Goal: Task Accomplishment & Management: Complete application form

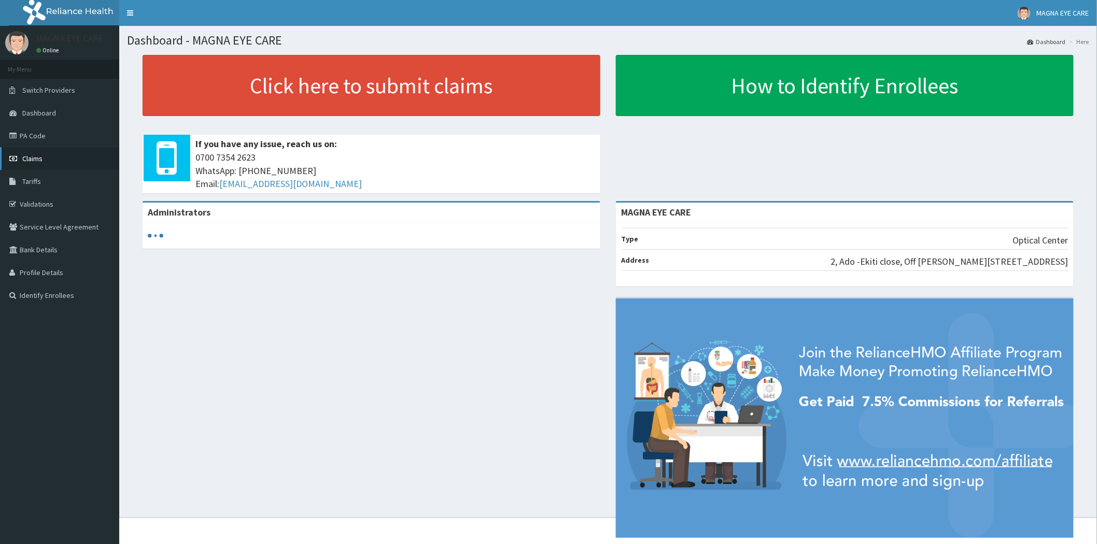
click at [28, 161] on span "Claims" at bounding box center [32, 158] width 20 height 9
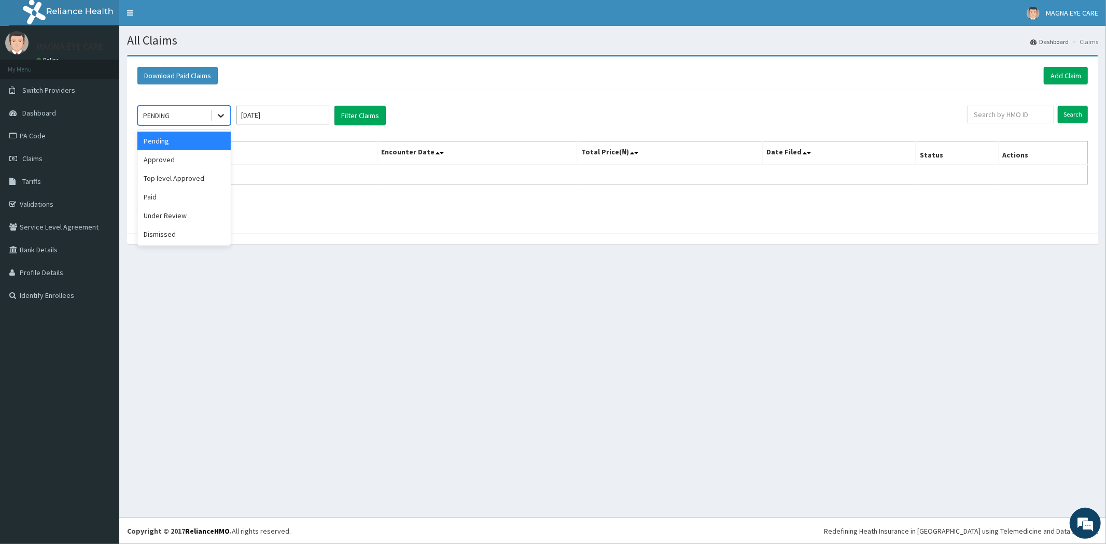
click at [214, 118] on div at bounding box center [221, 115] width 19 height 19
click at [186, 157] on div "Approved" at bounding box center [183, 159] width 93 height 19
click at [346, 114] on button "Filter Claims" at bounding box center [359, 116] width 51 height 20
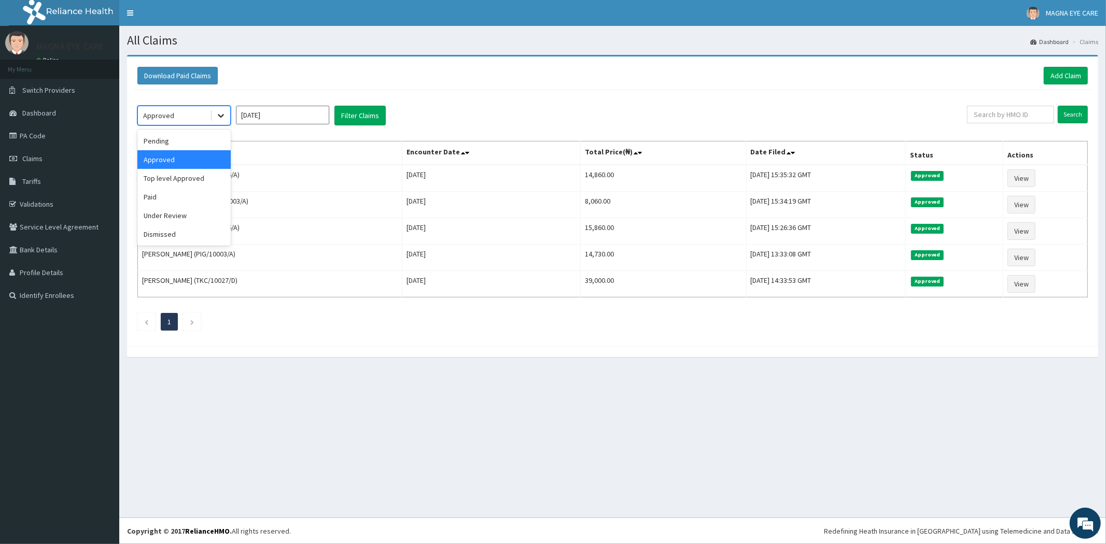
click at [223, 116] on icon at bounding box center [221, 115] width 10 height 10
click at [186, 213] on div "Under Review" at bounding box center [183, 215] width 93 height 19
click at [359, 122] on button "Filter Claims" at bounding box center [359, 116] width 51 height 20
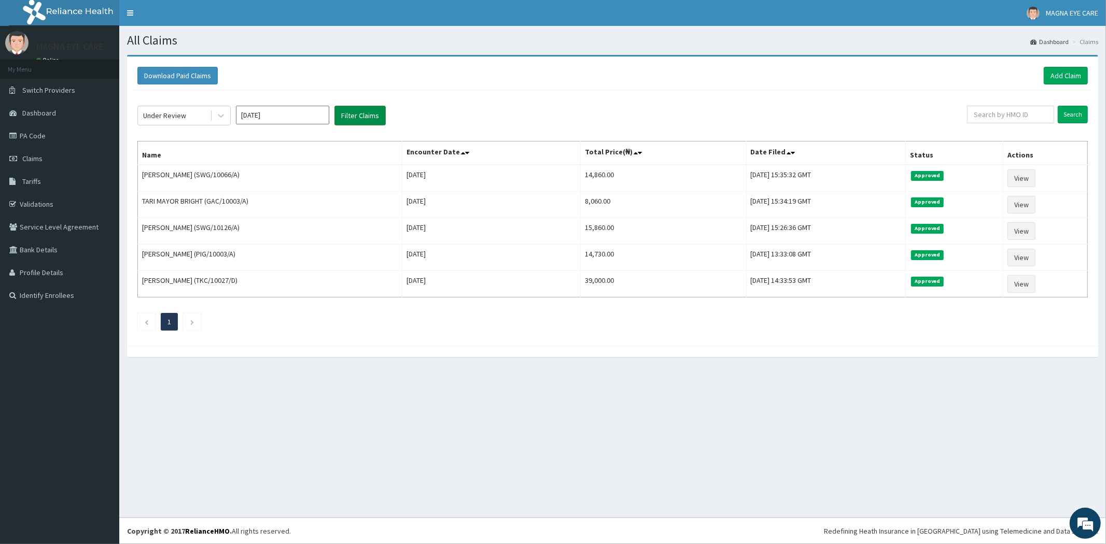
click at [361, 117] on button "Filter Claims" at bounding box center [359, 116] width 51 height 20
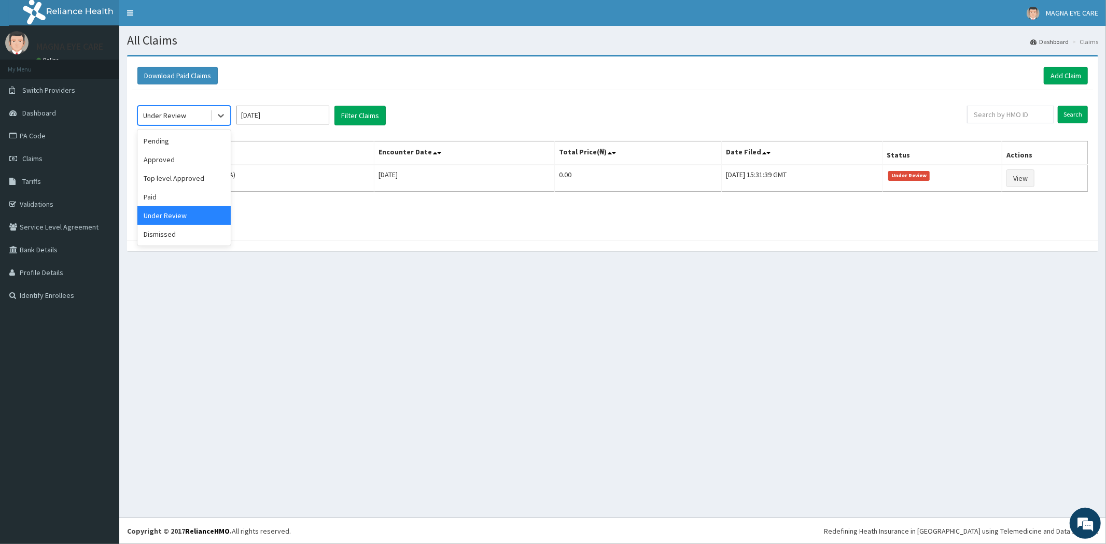
click at [208, 115] on div "Under Review" at bounding box center [174, 115] width 72 height 17
click at [189, 157] on div "Approved" at bounding box center [183, 159] width 93 height 19
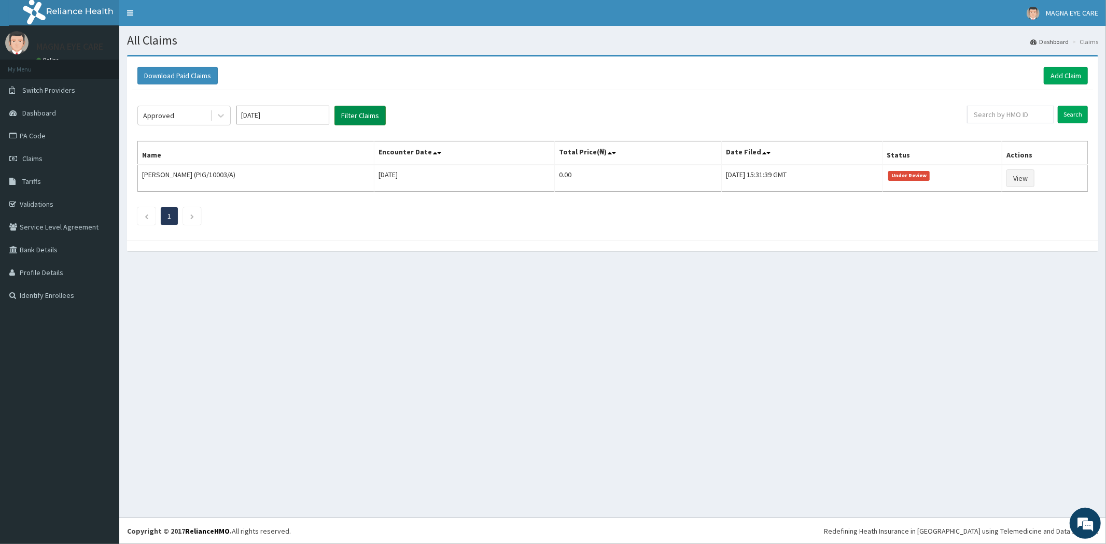
click at [343, 117] on button "Filter Claims" at bounding box center [359, 116] width 51 height 20
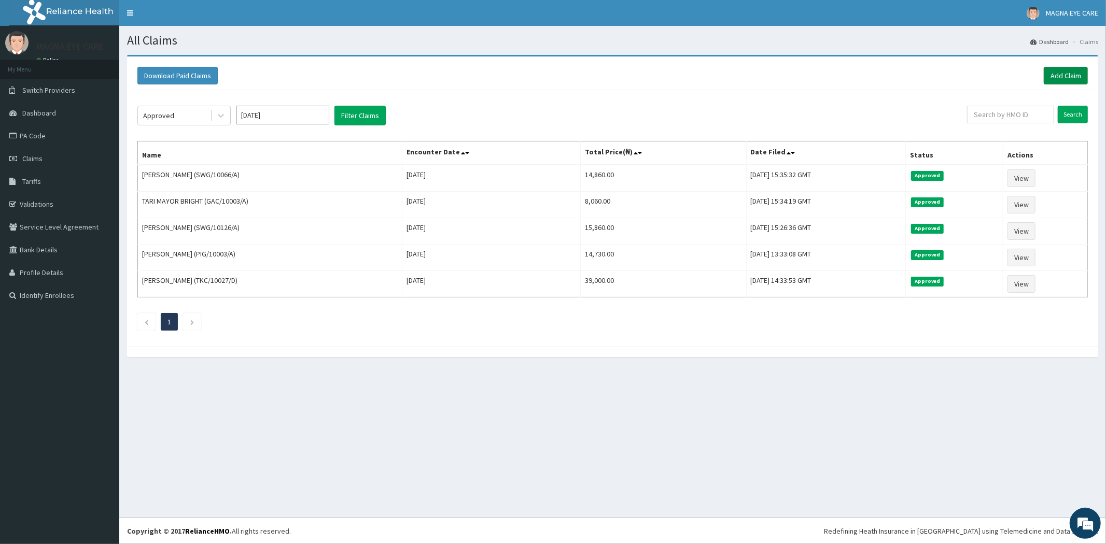
click at [1058, 74] on link "Add Claim" at bounding box center [1066, 76] width 44 height 18
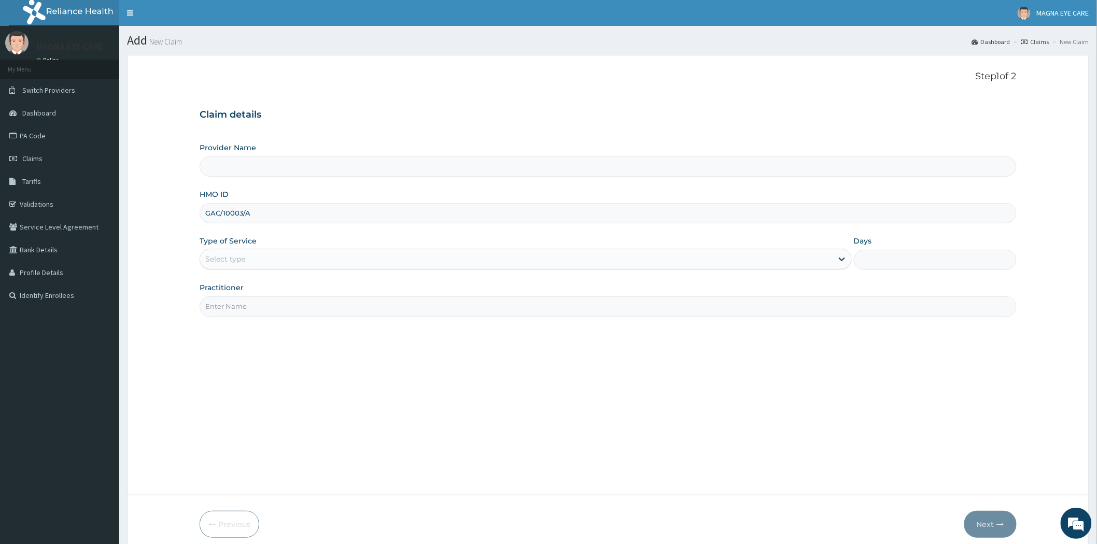
type input "GAC/10003/A"
click at [291, 265] on div "Select type" at bounding box center [516, 259] width 632 height 17
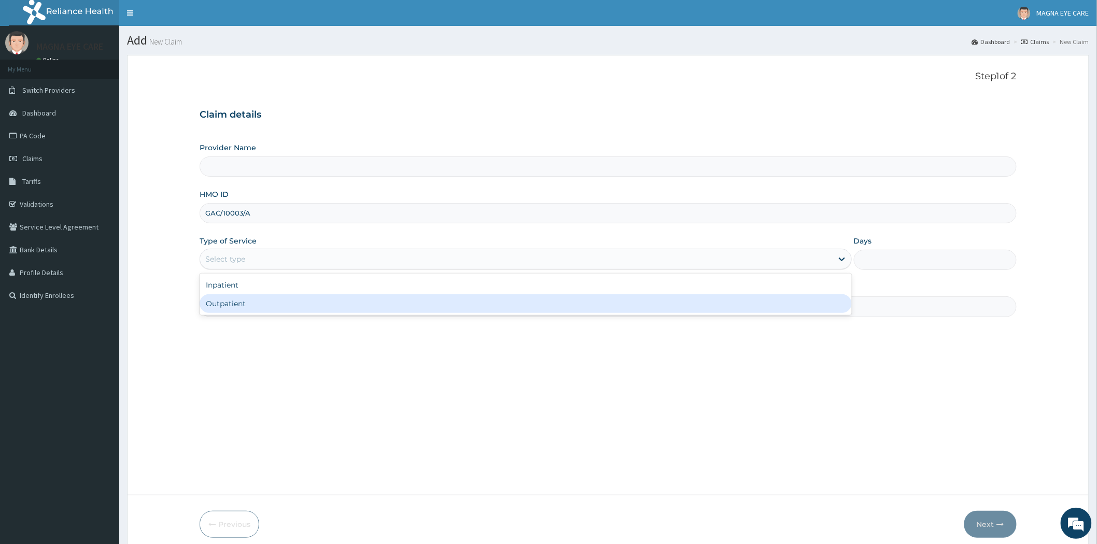
click at [253, 304] on div "Outpatient" at bounding box center [526, 303] width 652 height 19
type input "1"
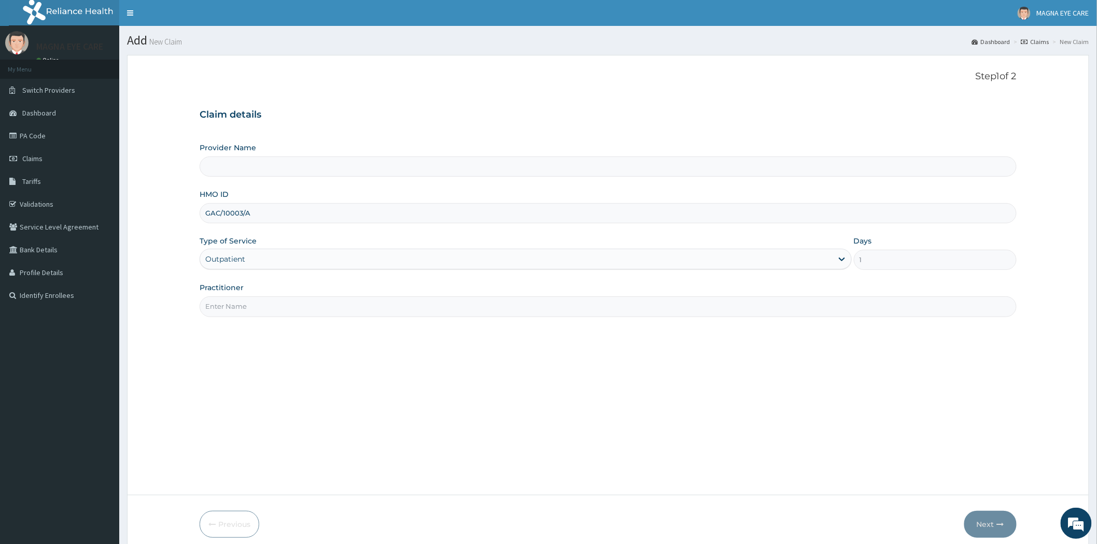
type input "MAGNA EYE CARE"
click at [255, 302] on input "Practitioner" at bounding box center [608, 307] width 817 height 20
type input "DR [PERSON_NAME]"
click at [981, 524] on button "Next" at bounding box center [990, 524] width 52 height 27
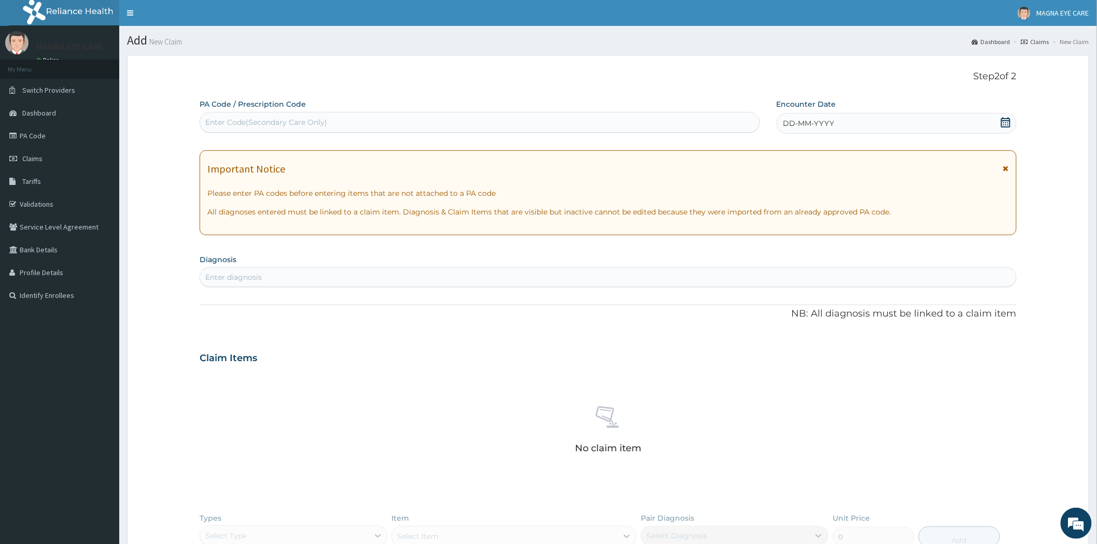
click at [334, 123] on div "Enter Code(Secondary Care Only)" at bounding box center [479, 122] width 559 height 17
paste input "PA/9C922E"
type input "PA/9C922E"
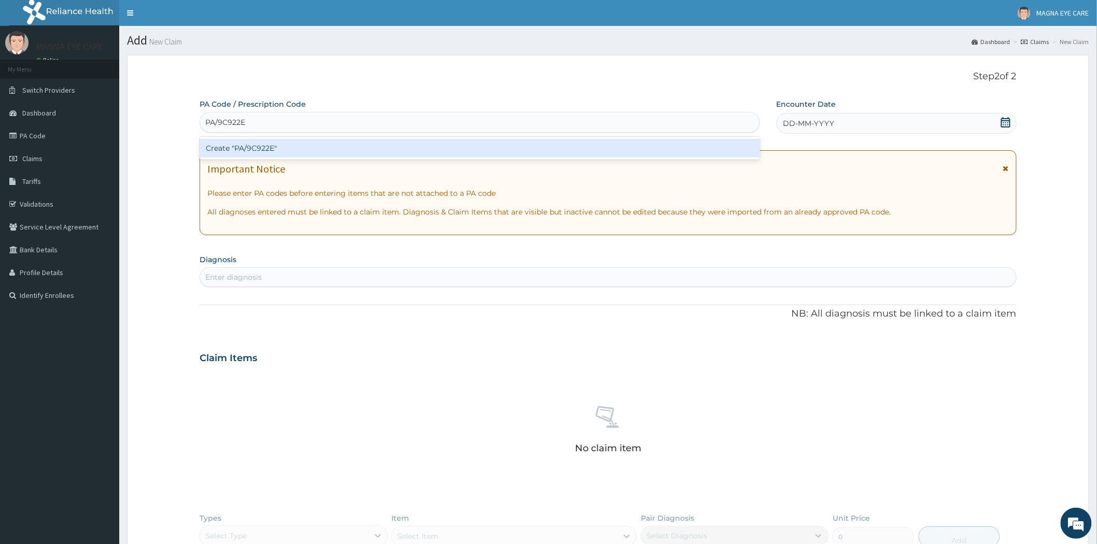
click at [287, 153] on div "Create "PA/9C922E"" at bounding box center [480, 148] width 560 height 19
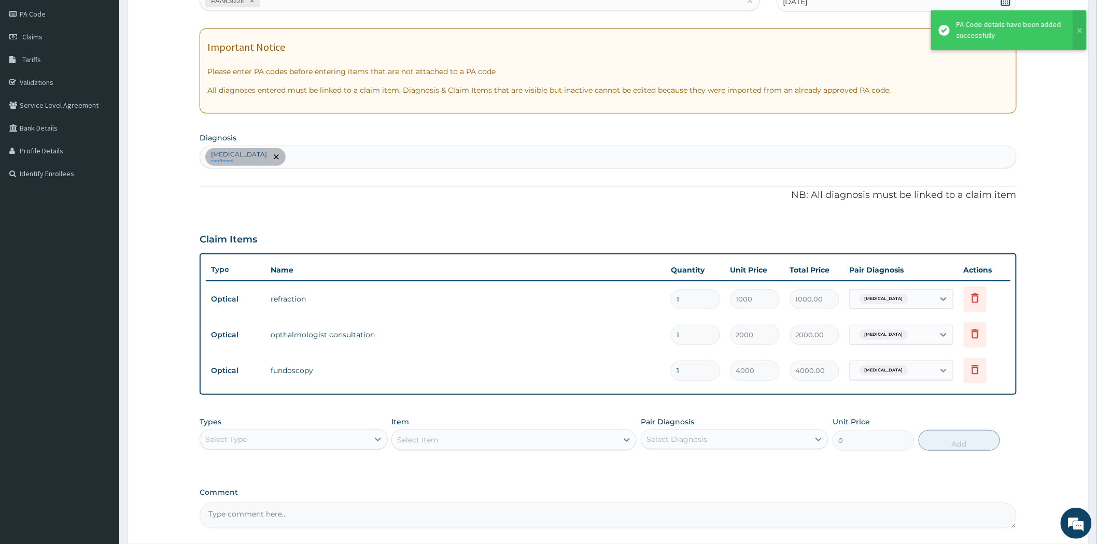
scroll to position [215, 0]
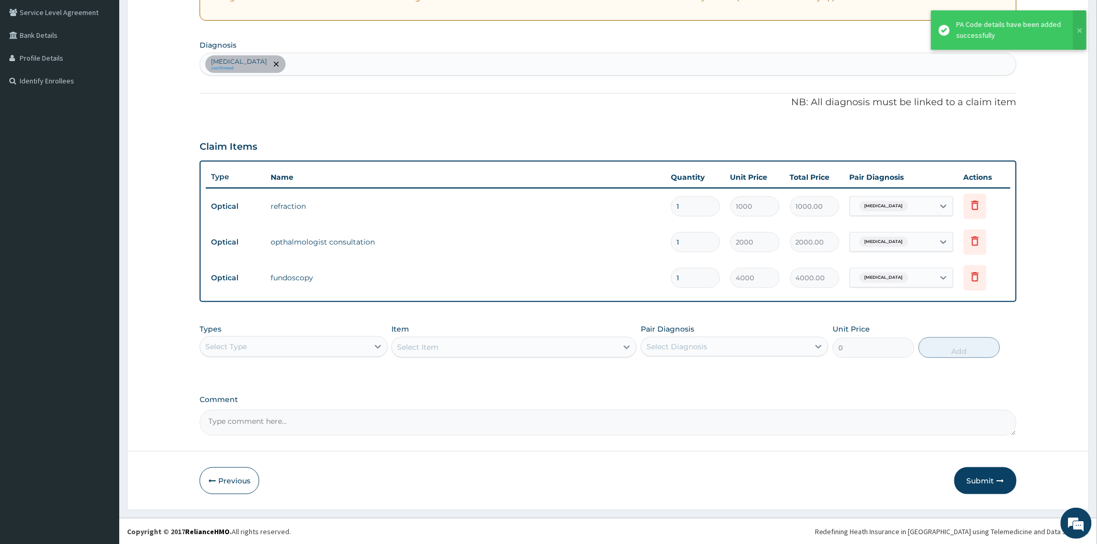
click at [992, 485] on button "Submit" at bounding box center [985, 481] width 62 height 27
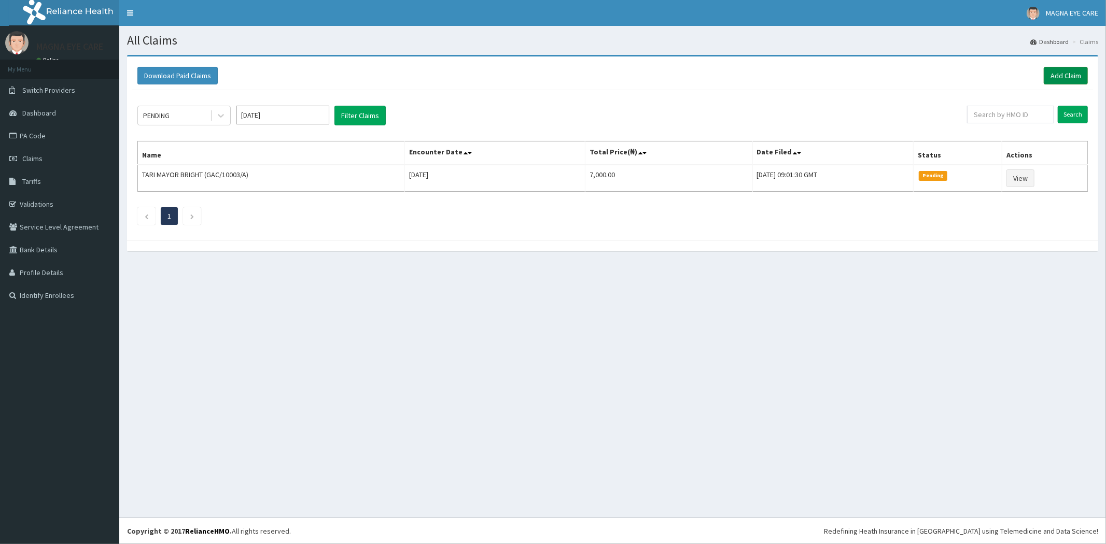
click at [1064, 72] on link "Add Claim" at bounding box center [1066, 76] width 44 height 18
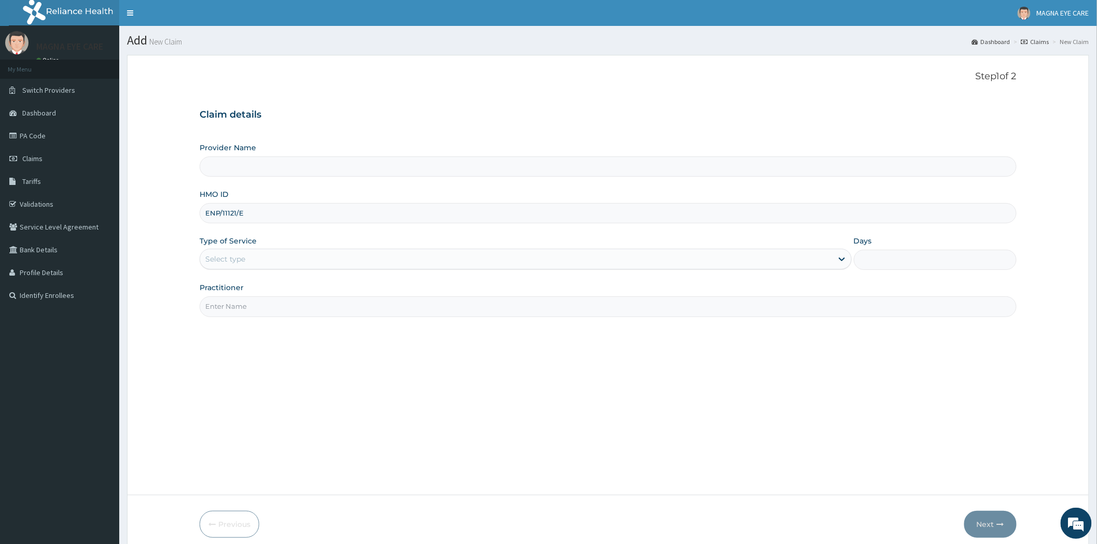
type input "ENP/11121/E"
click at [264, 257] on div "Select type" at bounding box center [516, 259] width 632 height 17
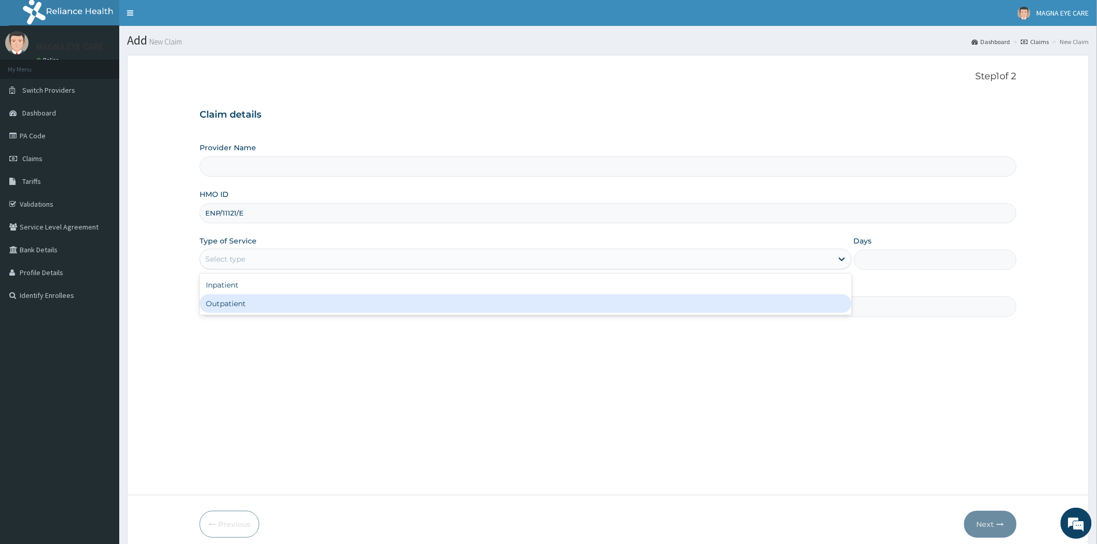
click at [251, 311] on div "Outpatient" at bounding box center [526, 303] width 652 height 19
type input "1"
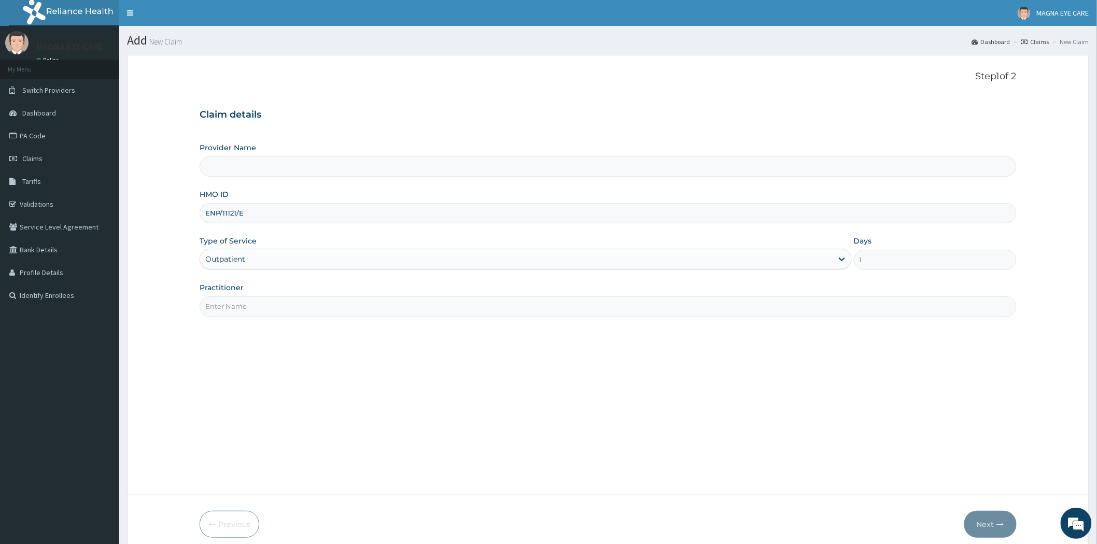
type input "MAGNA EYE CARE"
click at [266, 312] on input "Practitioner" at bounding box center [608, 307] width 817 height 20
type input "DR [PERSON_NAME]"
click at [994, 520] on button "Next" at bounding box center [990, 524] width 52 height 27
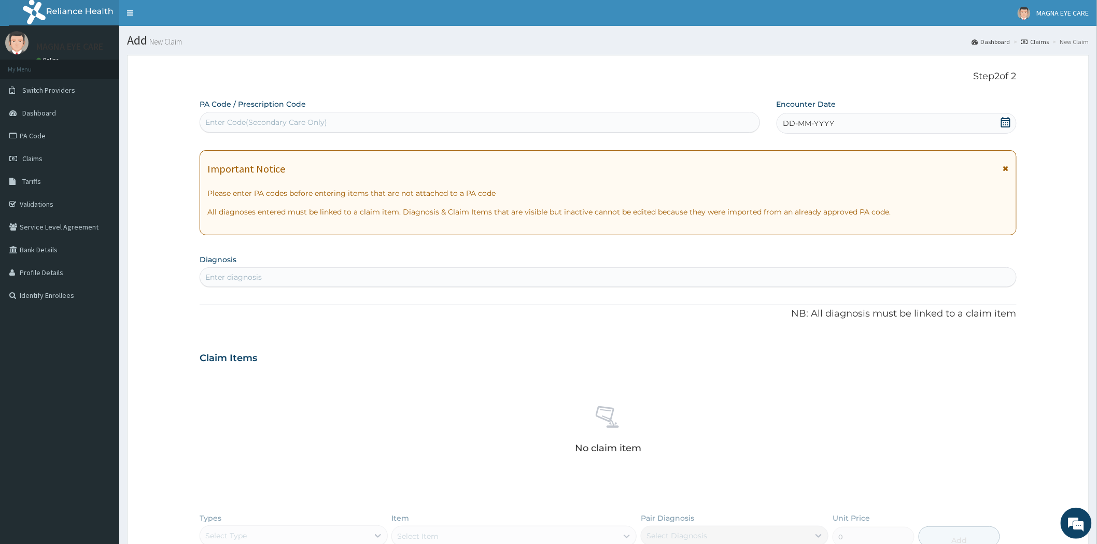
click at [297, 121] on div "Enter Code(Secondary Care Only)" at bounding box center [266, 122] width 122 height 10
paste input "PA/64534B"
type input "PA/64534B"
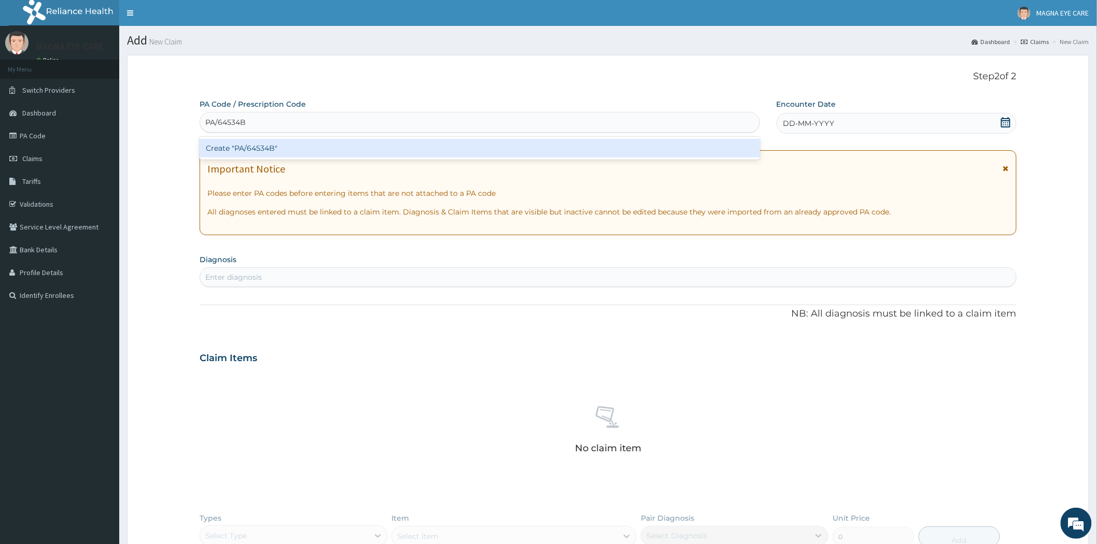
click at [258, 148] on div "Create "PA/64534B"" at bounding box center [480, 148] width 560 height 19
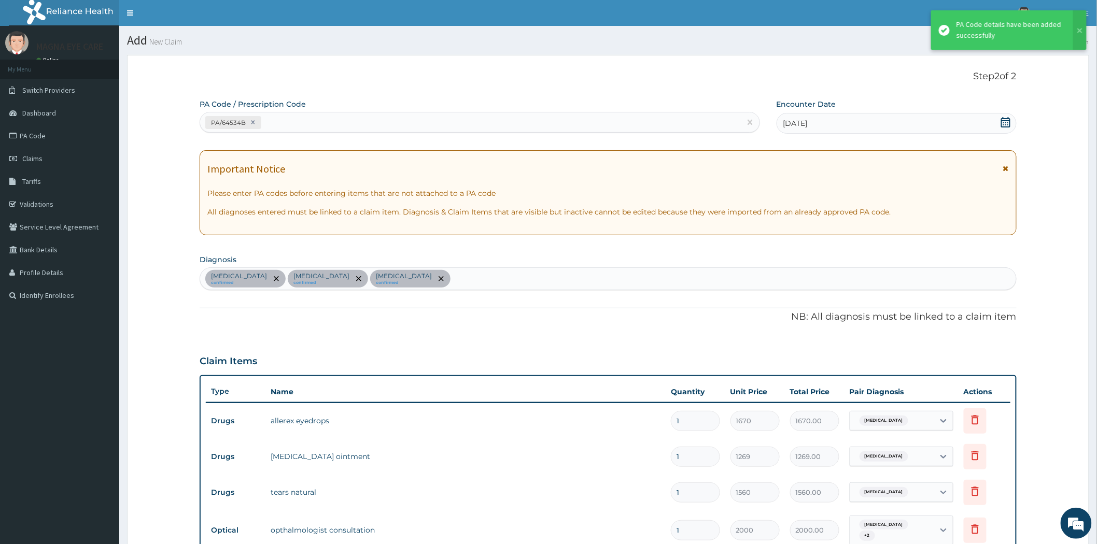
scroll to position [480, 0]
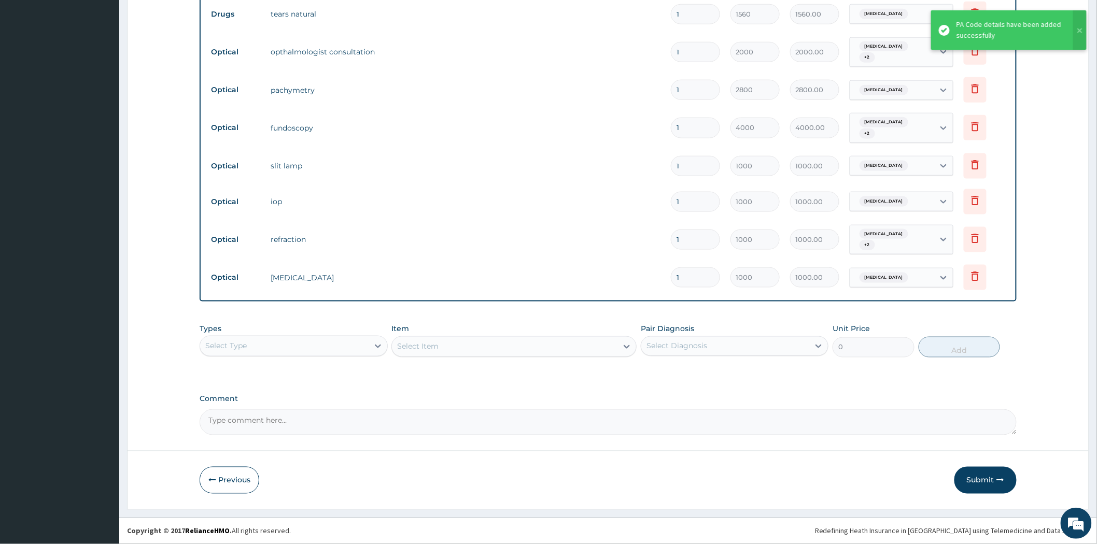
drag, startPoint x: 978, startPoint y: 481, endPoint x: 976, endPoint y: 472, distance: 8.5
click at [976, 481] on button "Submit" at bounding box center [985, 480] width 62 height 27
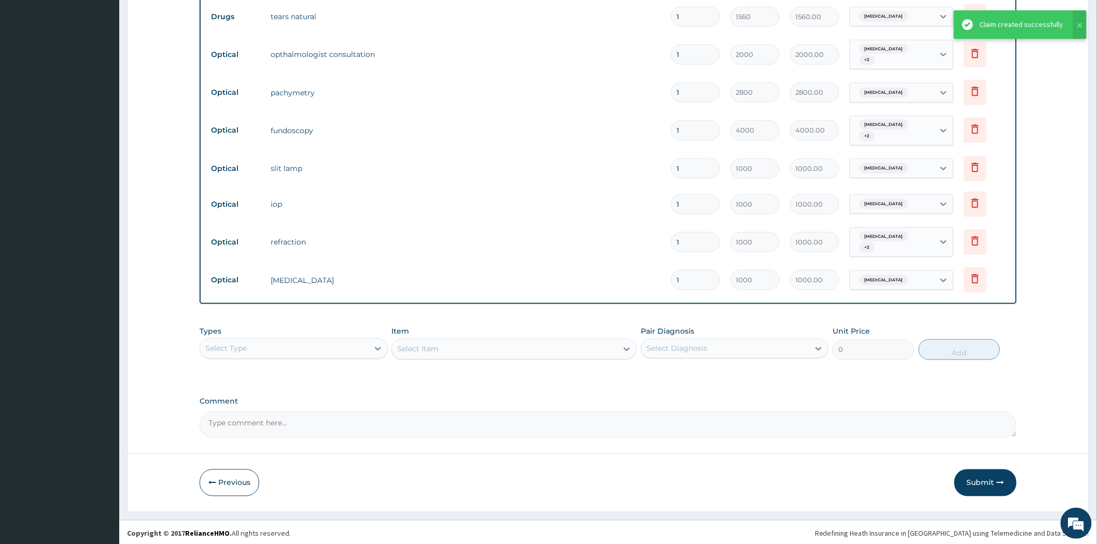
scroll to position [192, 0]
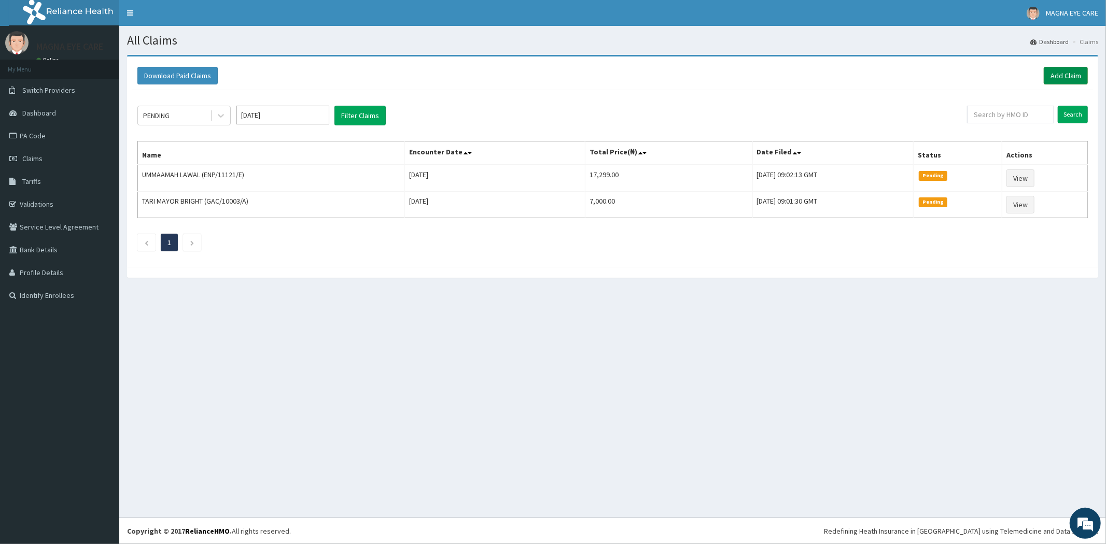
click at [1070, 77] on link "Add Claim" at bounding box center [1066, 76] width 44 height 18
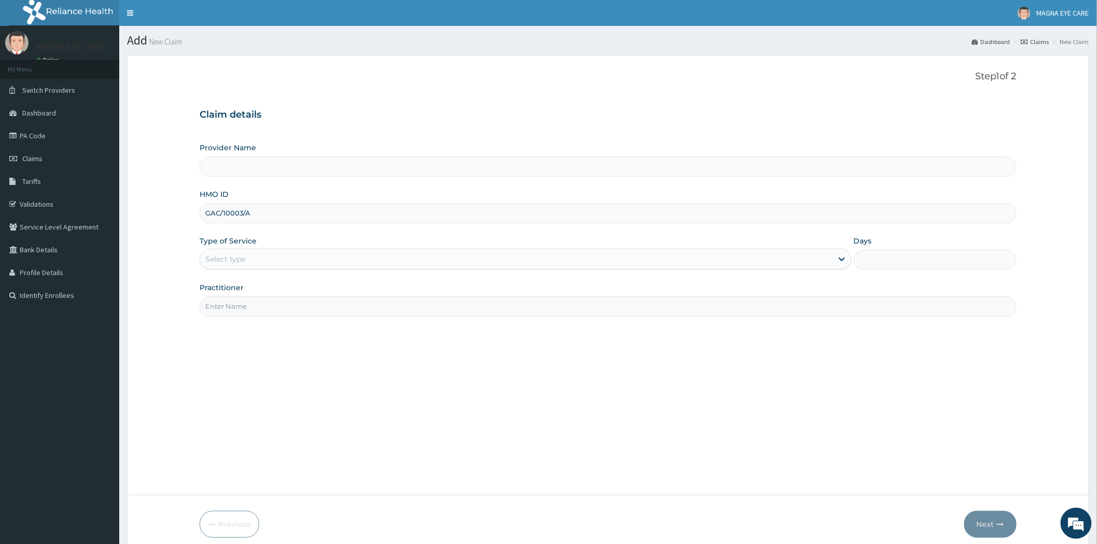
type input "GAC/10003/A"
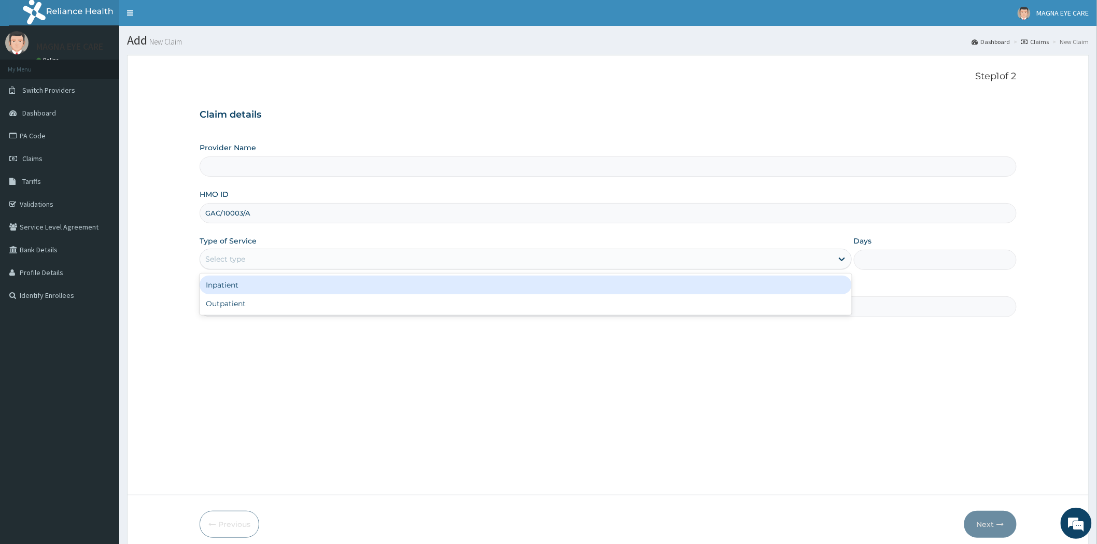
drag, startPoint x: 240, startPoint y: 261, endPoint x: 257, endPoint y: 288, distance: 31.7
click at [240, 261] on div "Select type" at bounding box center [225, 259] width 40 height 10
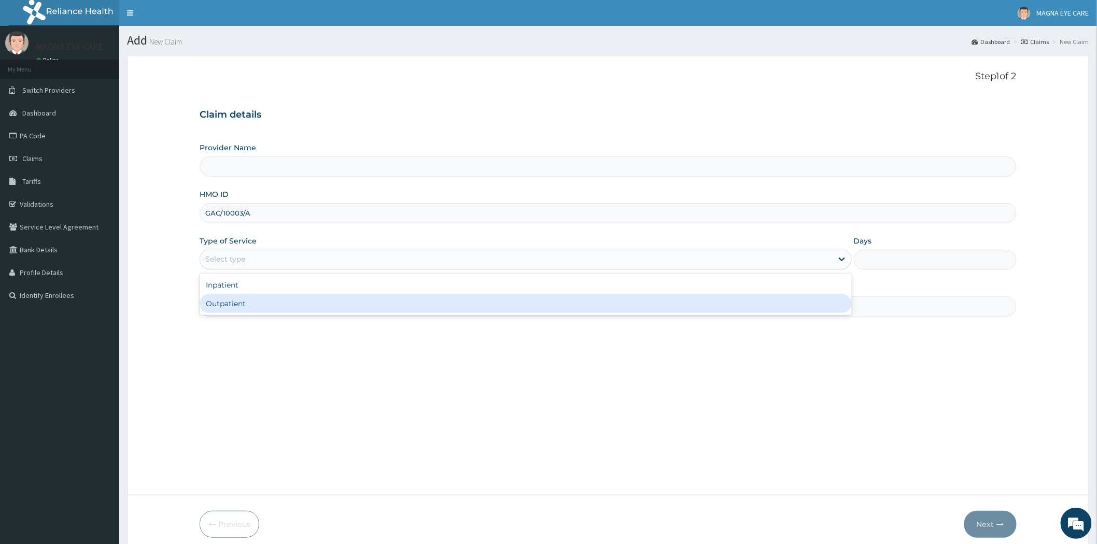
click at [260, 299] on div "Outpatient" at bounding box center [526, 303] width 652 height 19
type input "1"
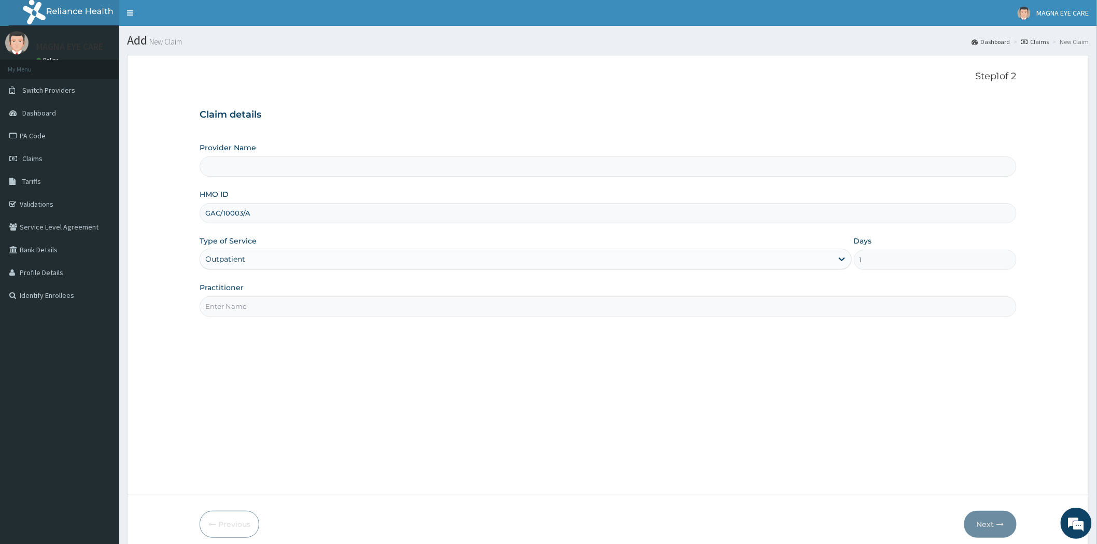
click at [265, 307] on input "Practitioner" at bounding box center [608, 307] width 817 height 20
type input "MAGNA EYE CARE"
type input "Dr Edidiong"
click at [988, 525] on button "Next" at bounding box center [990, 524] width 52 height 27
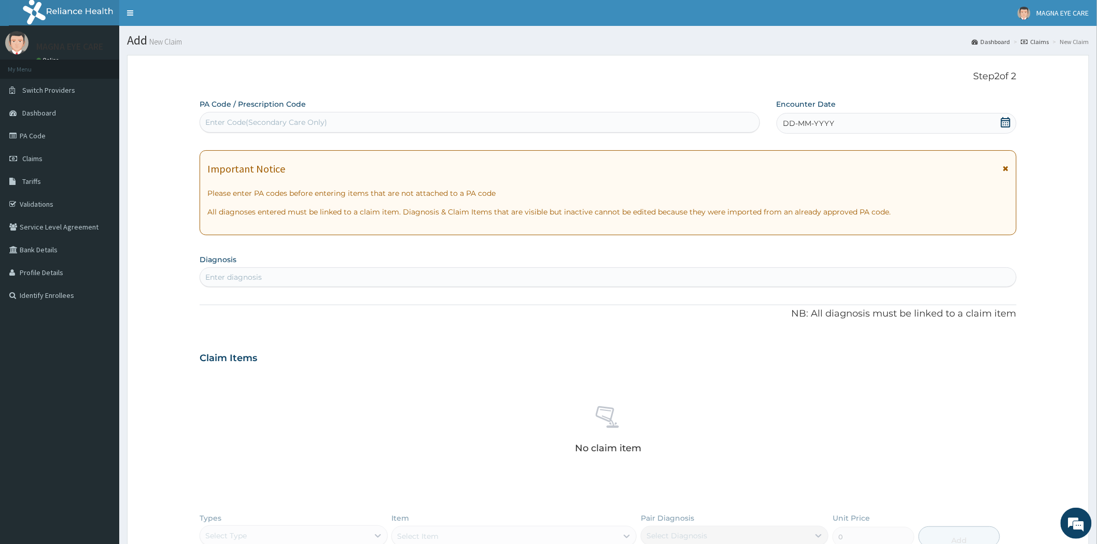
click at [294, 123] on div "Enter Code(Secondary Care Only)" at bounding box center [266, 122] width 122 height 10
paste input "PA/323906"
type input "PA/323906"
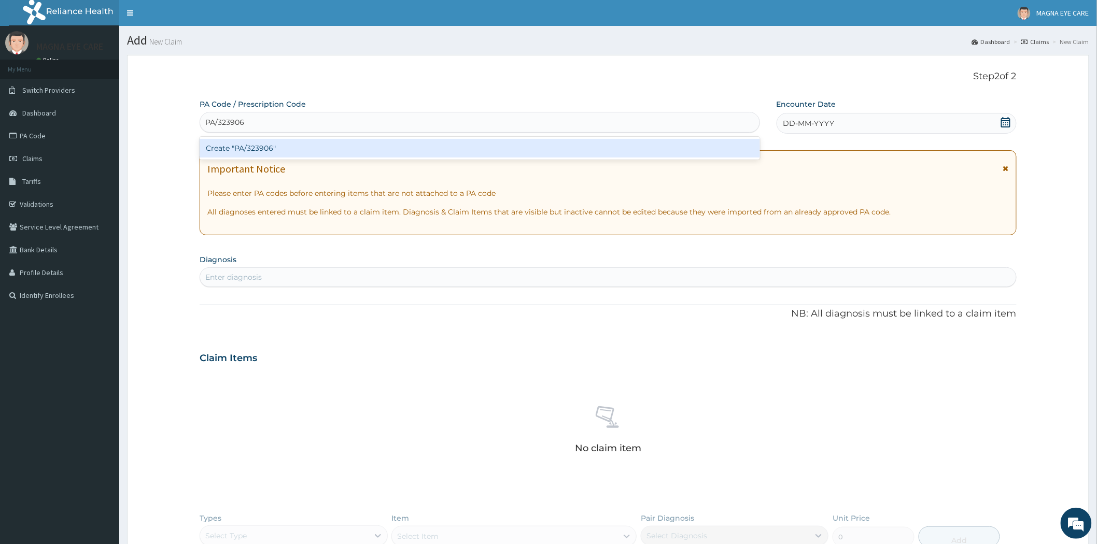
click at [275, 147] on div "Create "PA/323906"" at bounding box center [480, 148] width 560 height 19
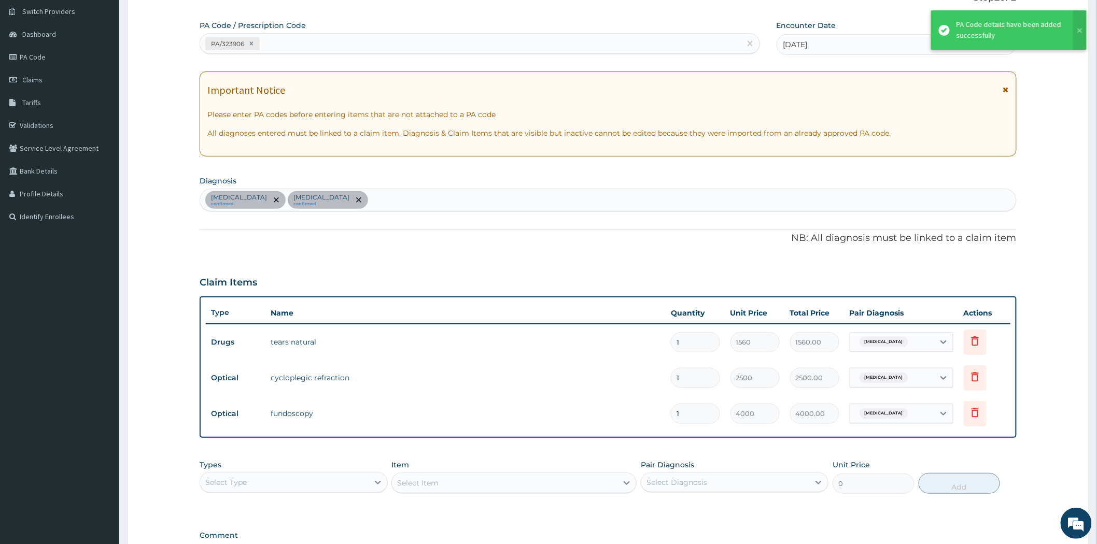
scroll to position [215, 0]
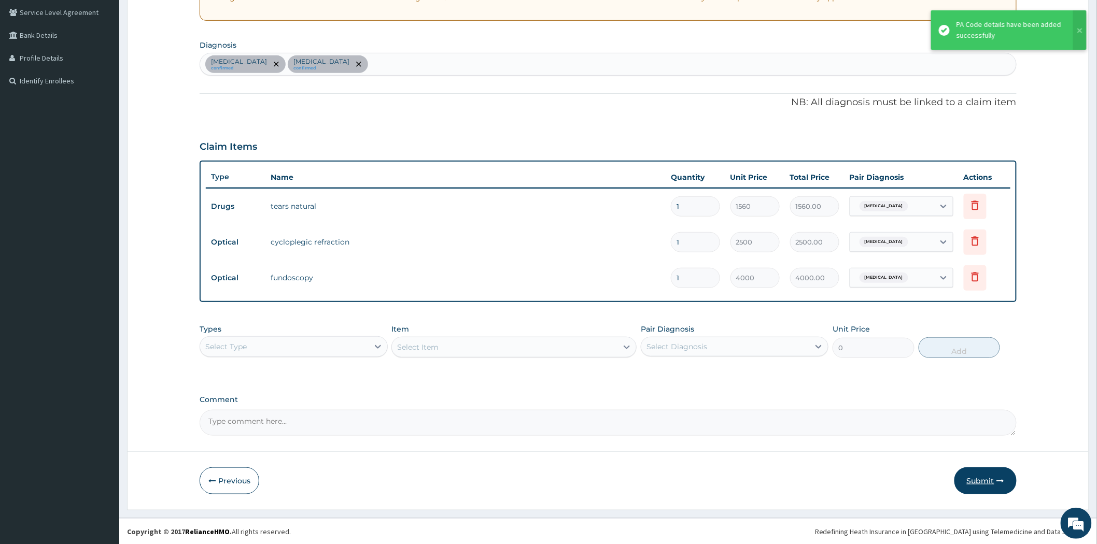
click at [980, 477] on button "Submit" at bounding box center [985, 481] width 62 height 27
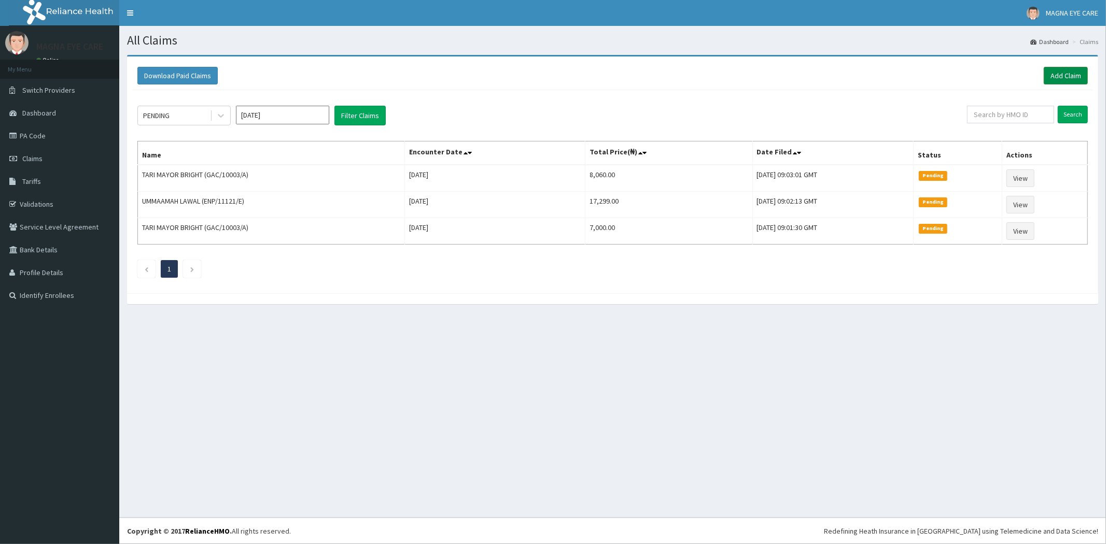
click at [1048, 75] on link "Add Claim" at bounding box center [1066, 76] width 44 height 18
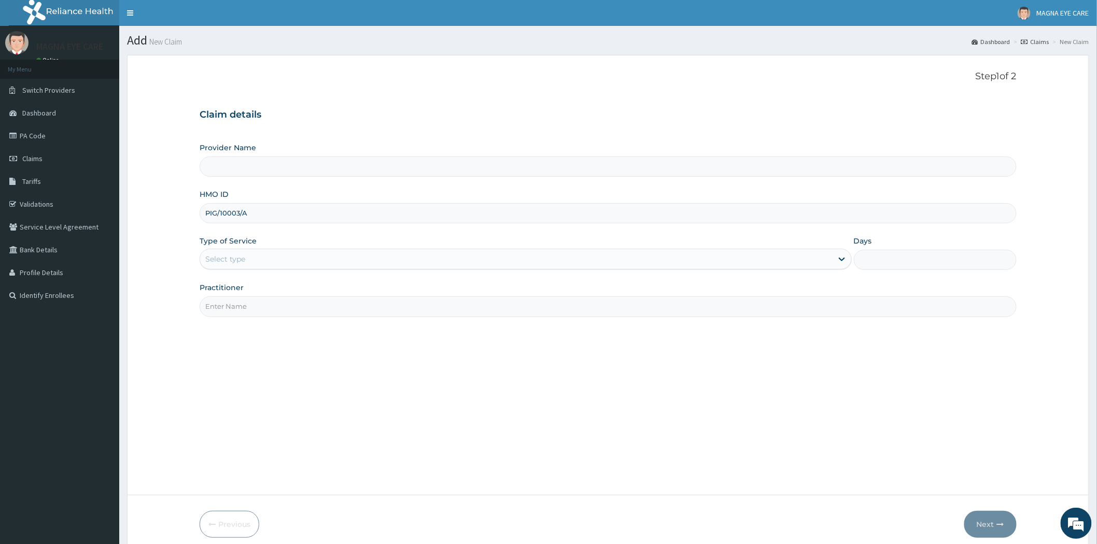
type input "PIG/10003/A"
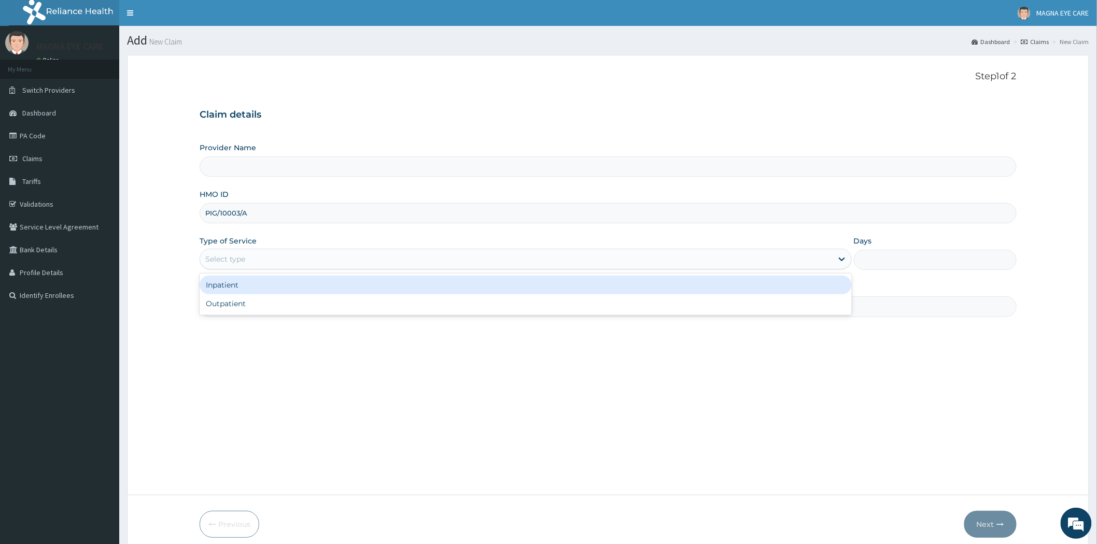
type input "MAGNA EYE CARE"
drag, startPoint x: 260, startPoint y: 260, endPoint x: 256, endPoint y: 273, distance: 14.3
click at [258, 260] on div "Select type" at bounding box center [516, 259] width 632 height 17
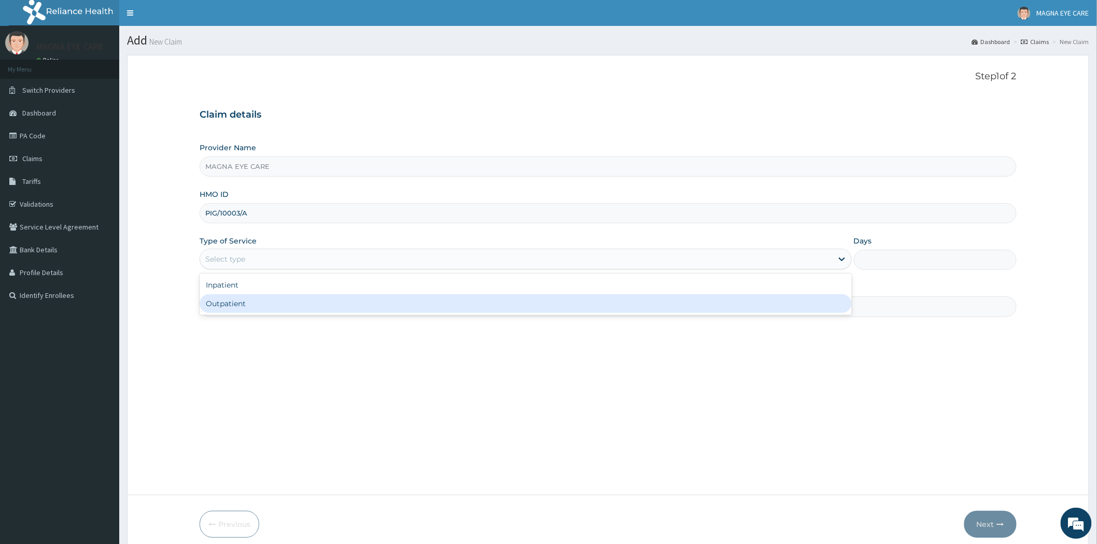
click at [249, 307] on div "Outpatient" at bounding box center [526, 303] width 652 height 19
type input "1"
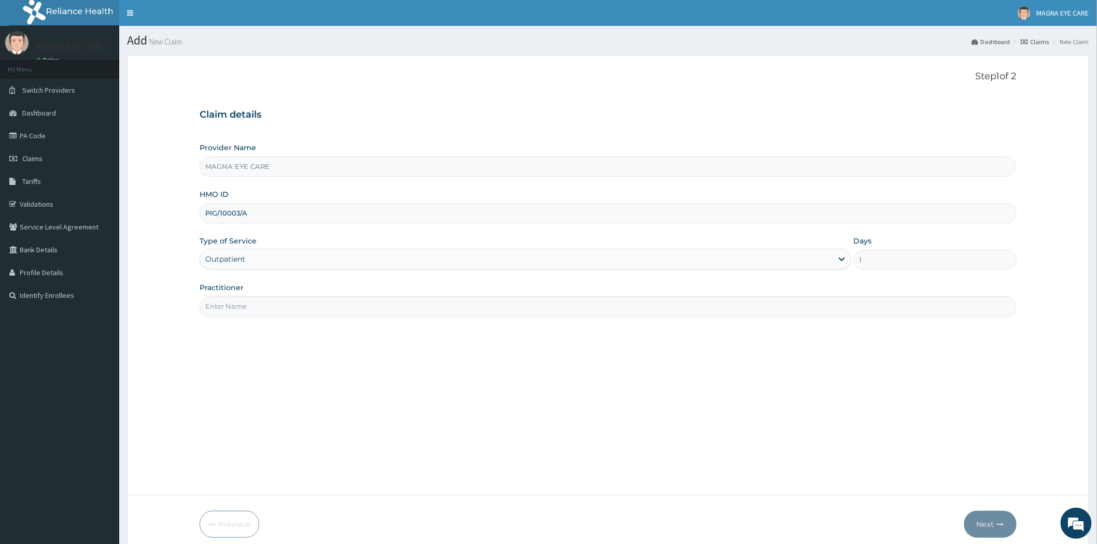
click at [249, 308] on input "Practitioner" at bounding box center [608, 307] width 817 height 20
type input "DR OBEHI"
click at [984, 526] on button "Next" at bounding box center [990, 524] width 52 height 27
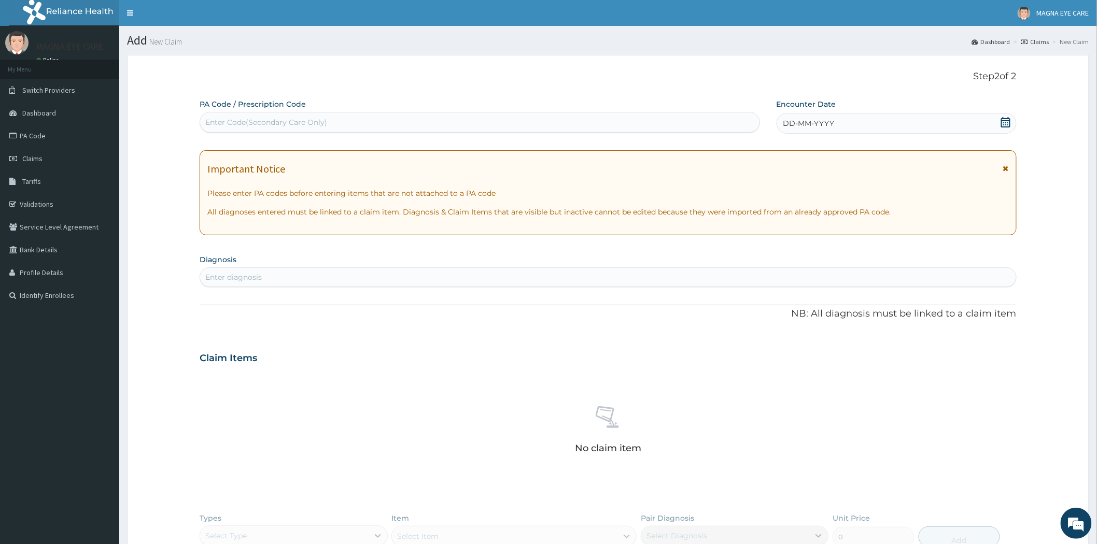
click at [229, 117] on div "Enter Code(Secondary Care Only)" at bounding box center [266, 122] width 122 height 10
paste input "PA/652782"
type input "PA/652782"
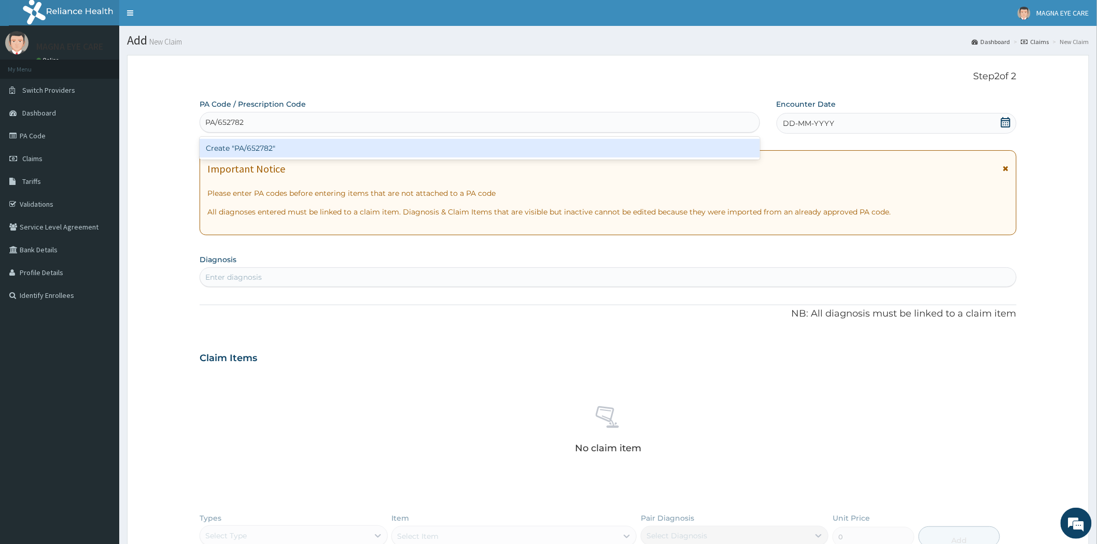
click at [245, 154] on div "Create "PA/652782"" at bounding box center [480, 148] width 560 height 19
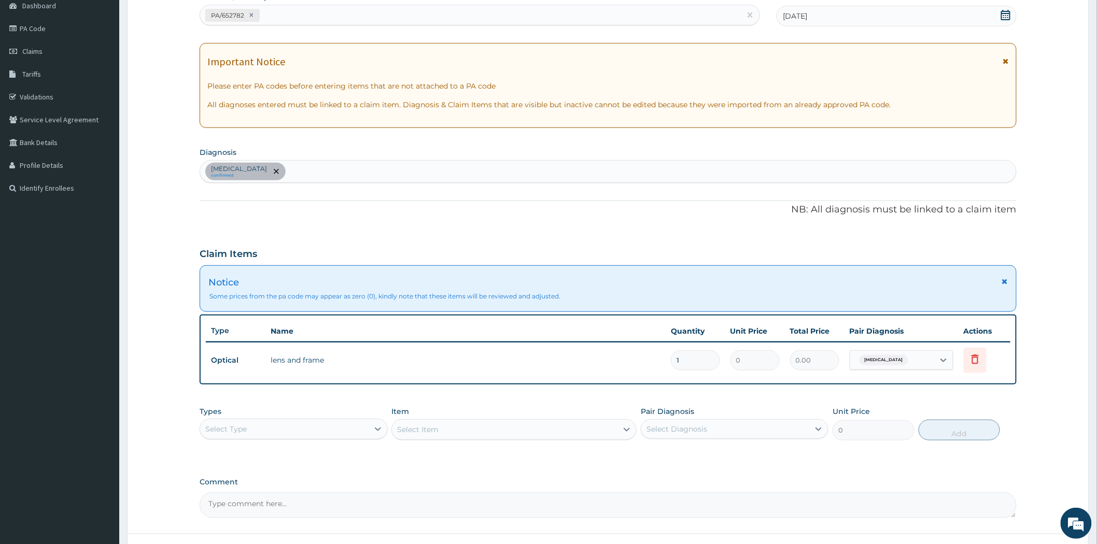
scroll to position [74, 0]
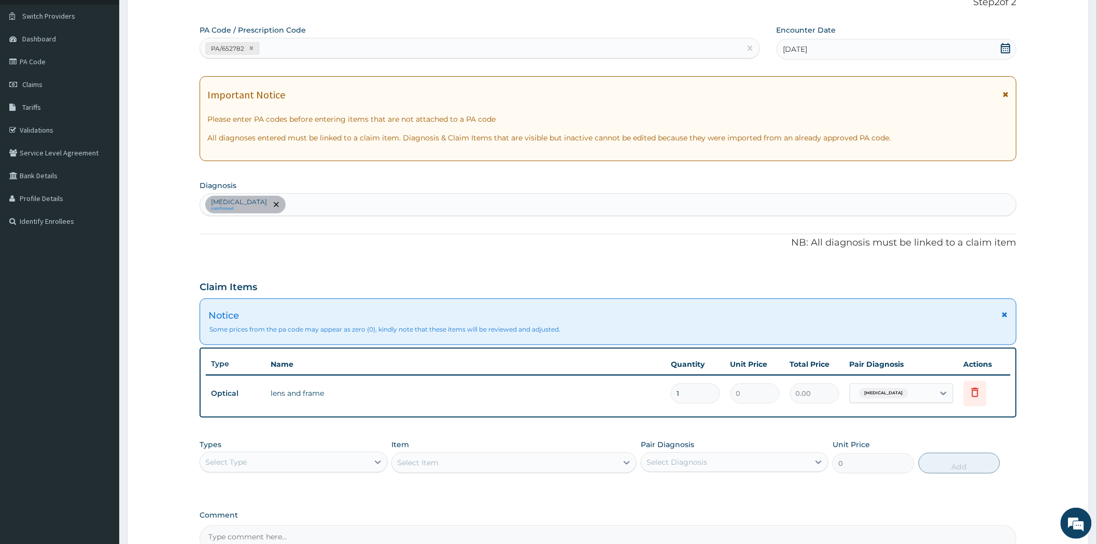
click at [698, 392] on input "1" at bounding box center [695, 394] width 49 height 20
type input "2"
click at [583, 394] on td "lens and frame" at bounding box center [465, 393] width 400 height 21
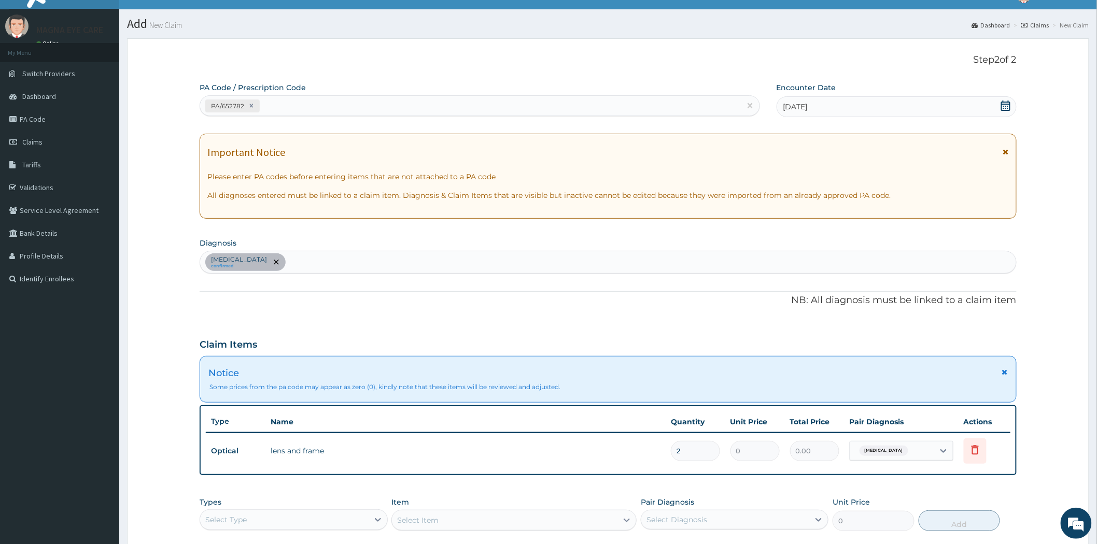
scroll to position [189, 0]
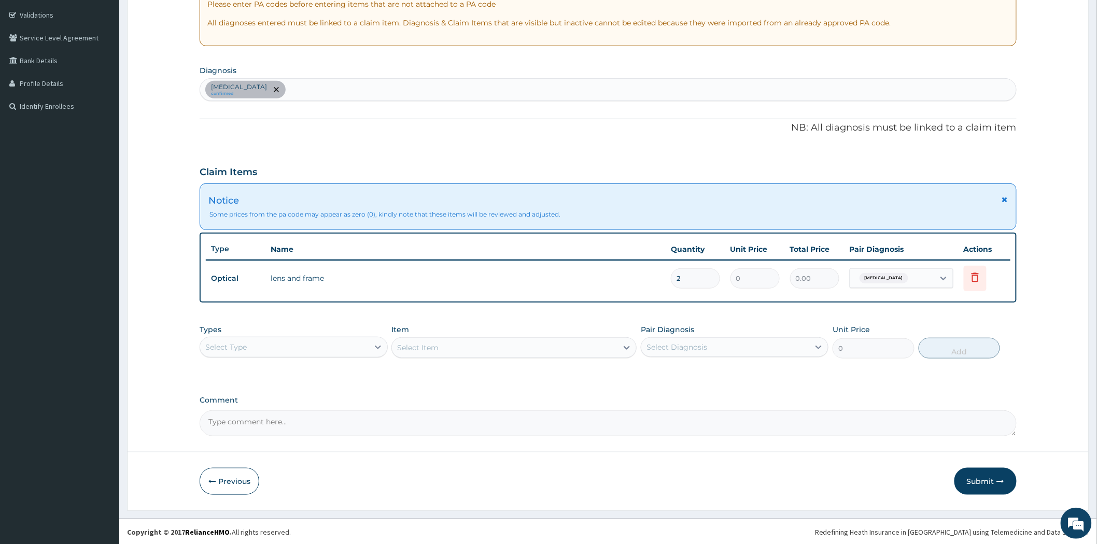
click at [975, 477] on button "Submit" at bounding box center [985, 481] width 62 height 27
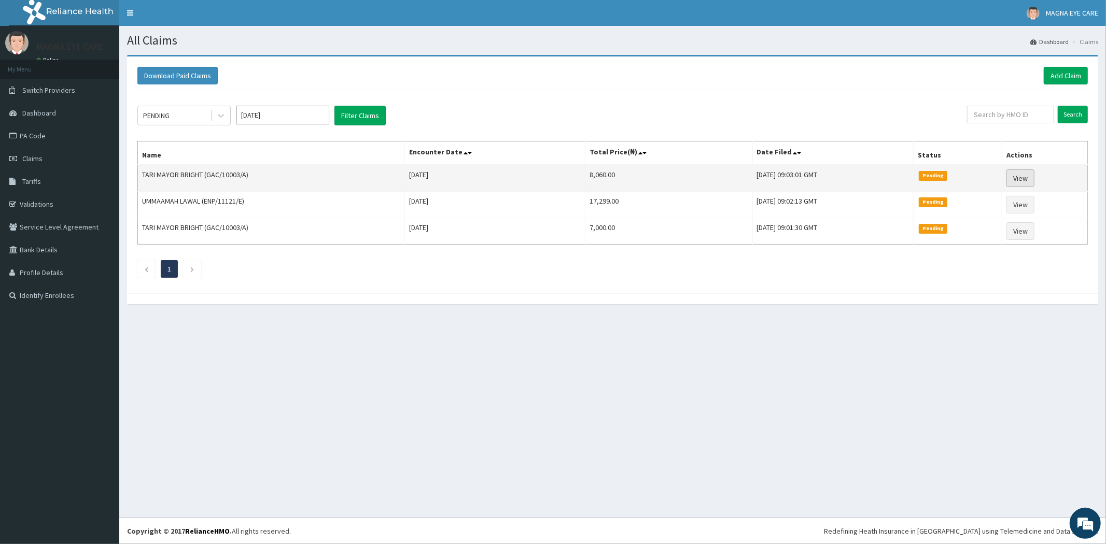
click at [1018, 174] on link "View" at bounding box center [1020, 179] width 28 height 18
click at [1022, 178] on link "View" at bounding box center [1020, 179] width 28 height 18
click at [1019, 175] on link "View" at bounding box center [1020, 179] width 28 height 18
